Goal: Check status

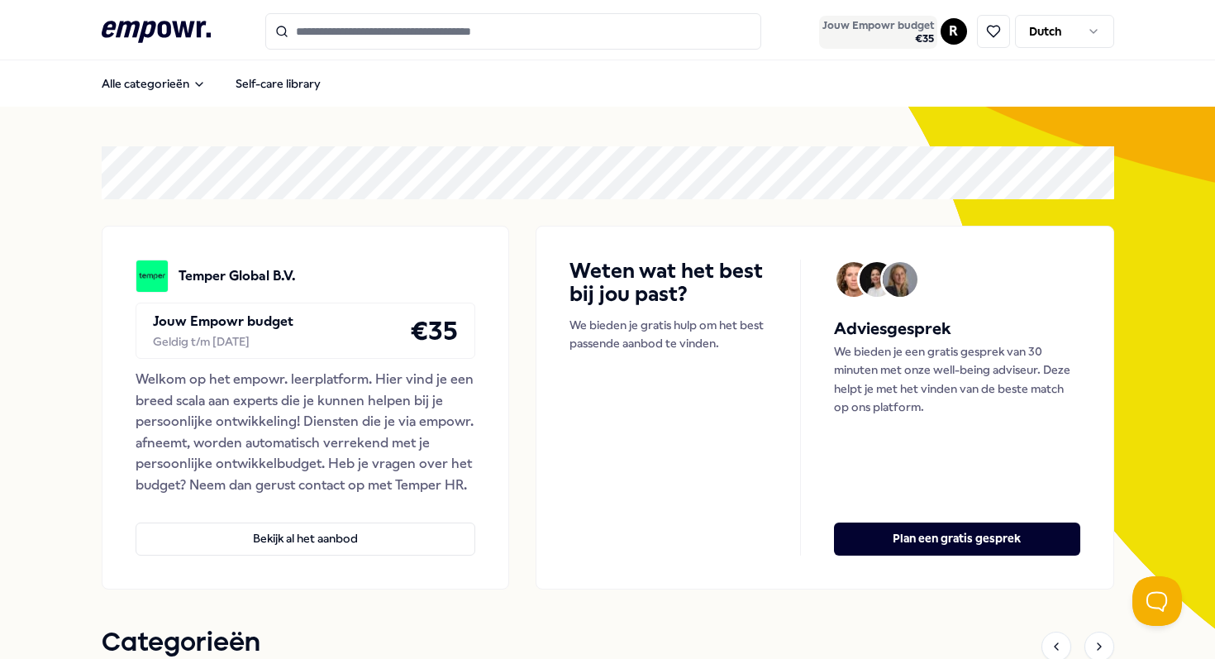
click at [907, 29] on span "Jouw Empowr budget" at bounding box center [879, 25] width 112 height 13
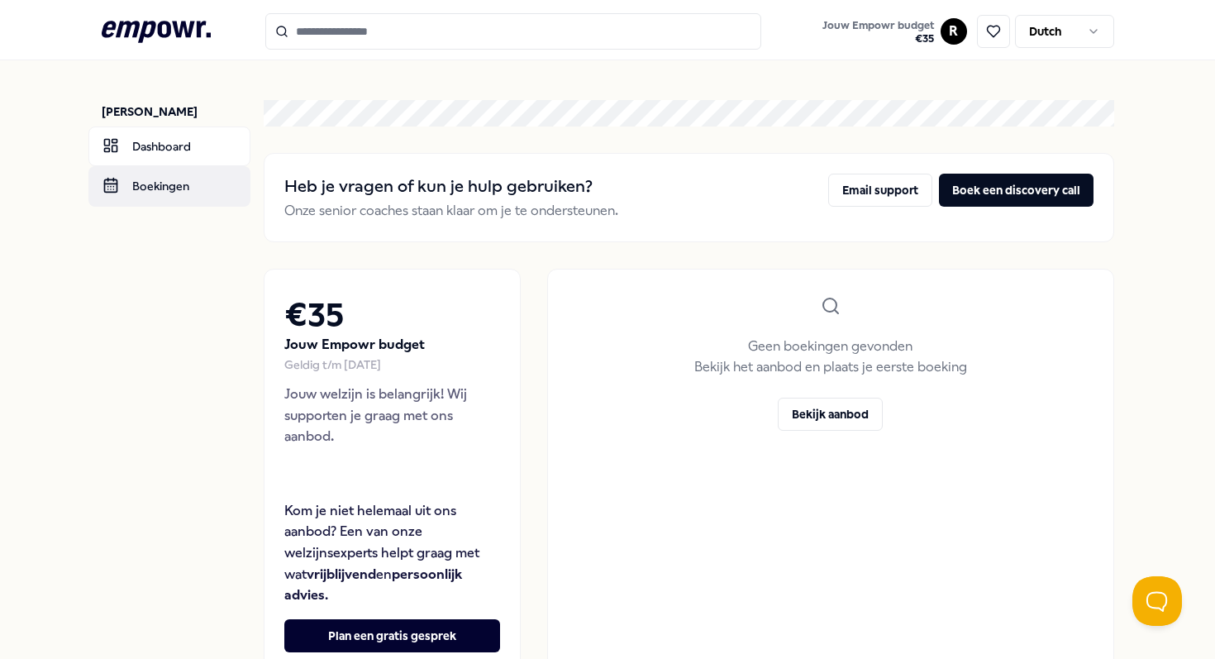
click at [177, 180] on link "Boekingen" at bounding box center [169, 186] width 162 height 40
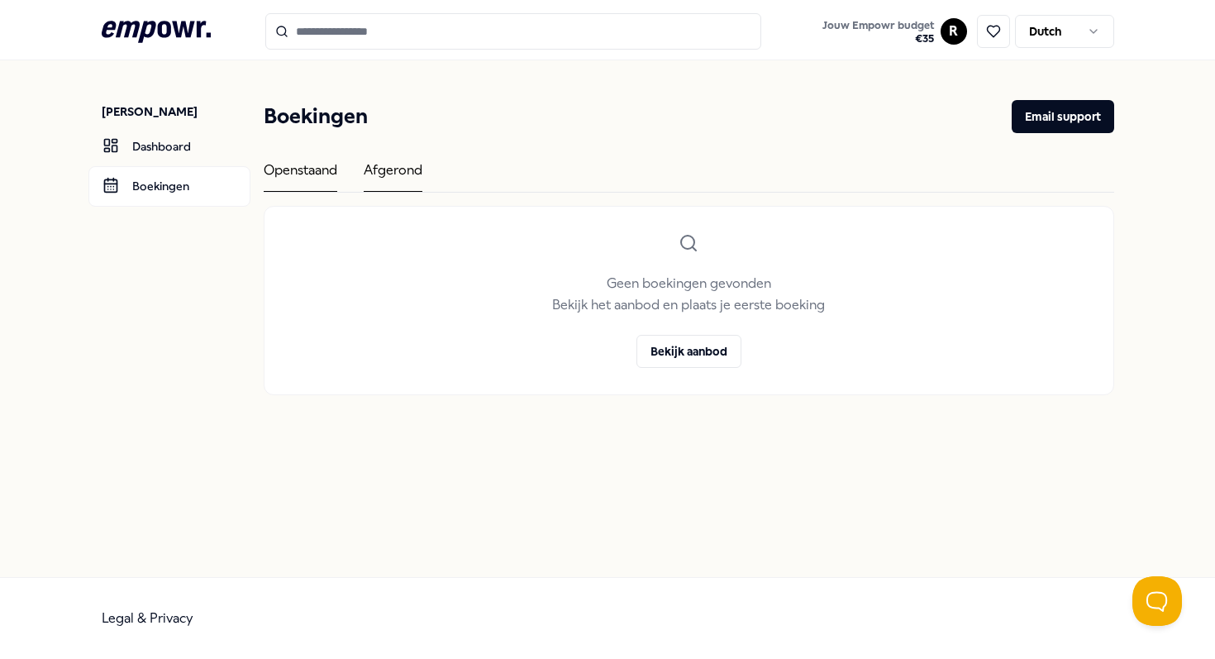
click at [380, 175] on div "Afgerond" at bounding box center [393, 176] width 59 height 32
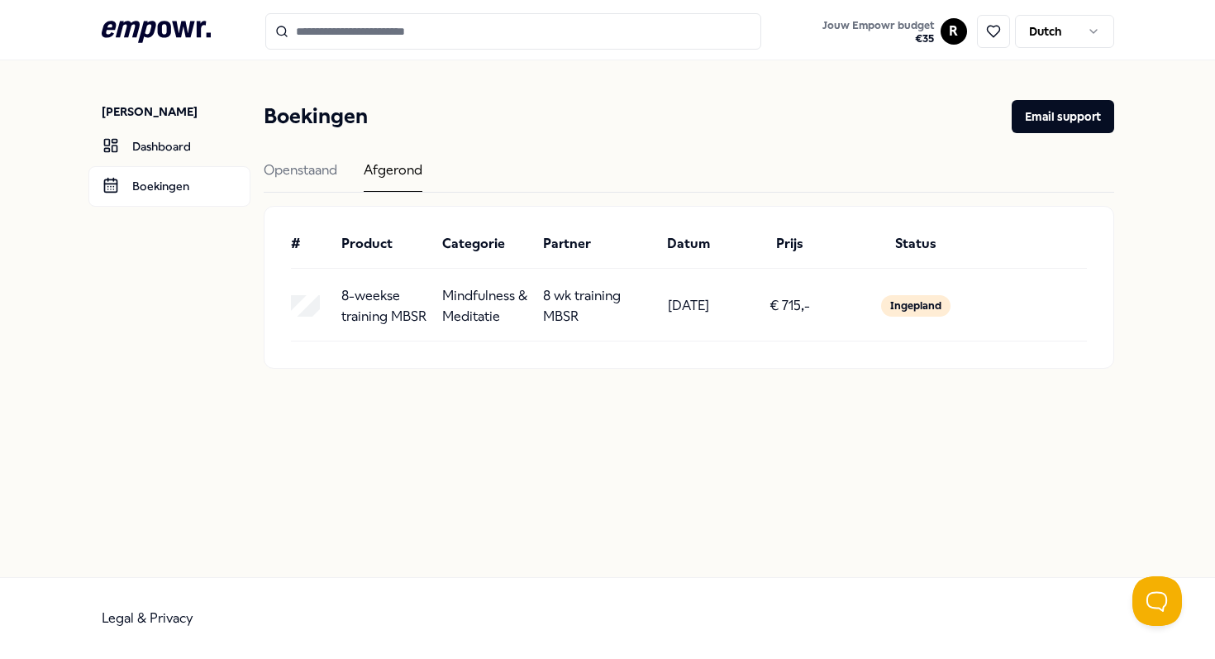
click at [468, 314] on p "Mindfulness & Meditatie" at bounding box center [486, 306] width 88 height 42
click at [882, 304] on div "Ingepland" at bounding box center [915, 305] width 69 height 21
click at [349, 304] on p "8-weekse training MBSR" at bounding box center [385, 306] width 88 height 42
click at [481, 299] on p "Mindfulness & Meditatie" at bounding box center [486, 306] width 88 height 42
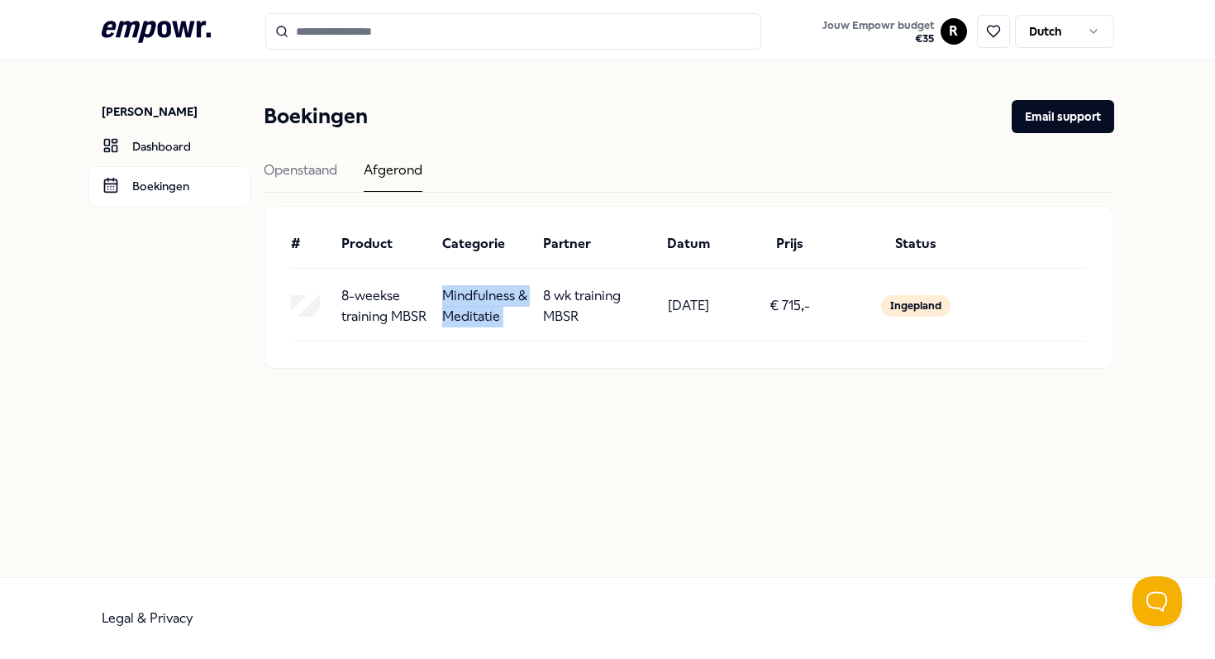
click at [481, 299] on p "Mindfulness & Meditatie" at bounding box center [486, 306] width 88 height 42
click at [549, 303] on p "8 wk training MBSR" at bounding box center [587, 306] width 88 height 42
drag, startPoint x: 584, startPoint y: 317, endPoint x: 537, endPoint y: 316, distance: 46.3
click at [537, 316] on div "8-weekse training MBSR Mindfulness & Meditatie 8 wk training MBSR [DATE] € 715,…" at bounding box center [689, 306] width 796 height 42
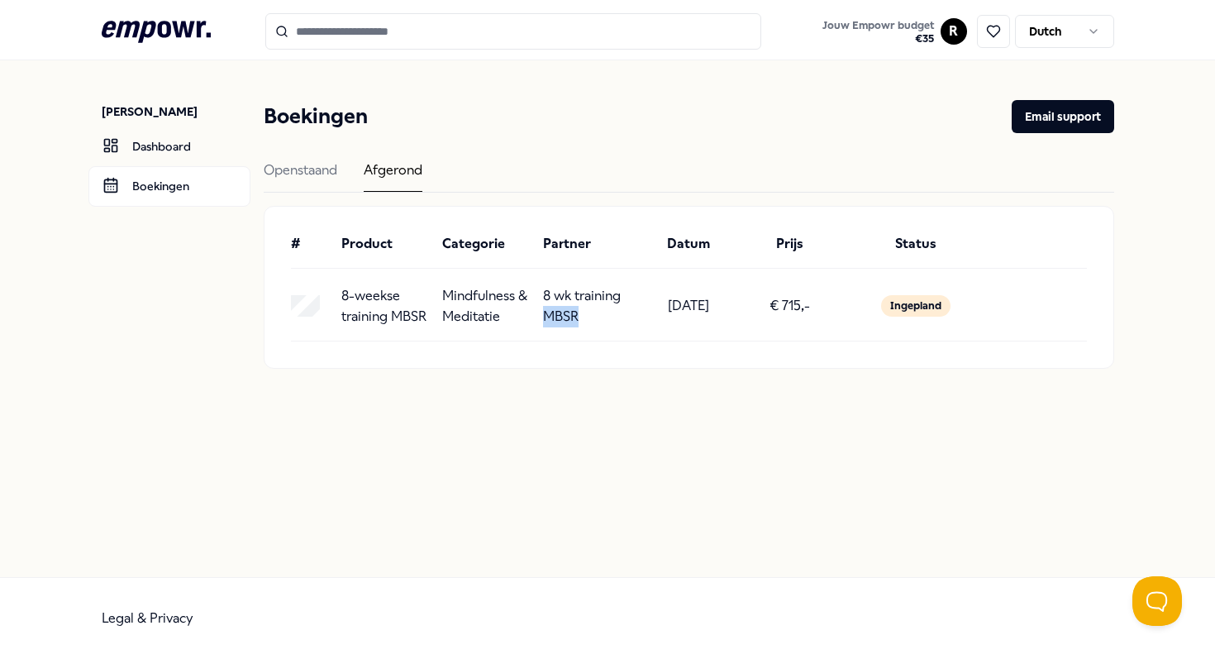
copy p "MBSR"
